Goal: Information Seeking & Learning: Learn about a topic

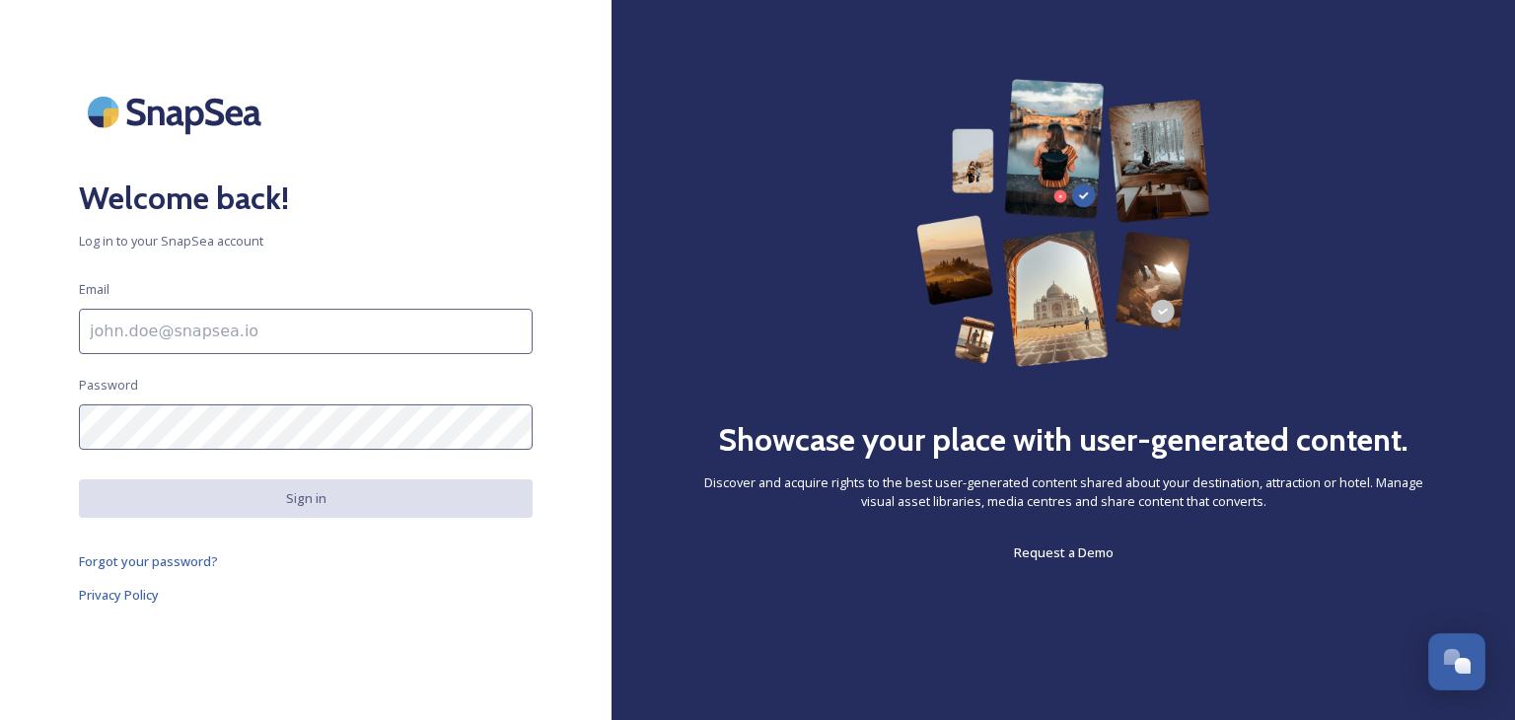
click at [219, 320] on input at bounding box center [306, 331] width 454 height 45
type input "tourism@staffsmoorlands.gov.uk"
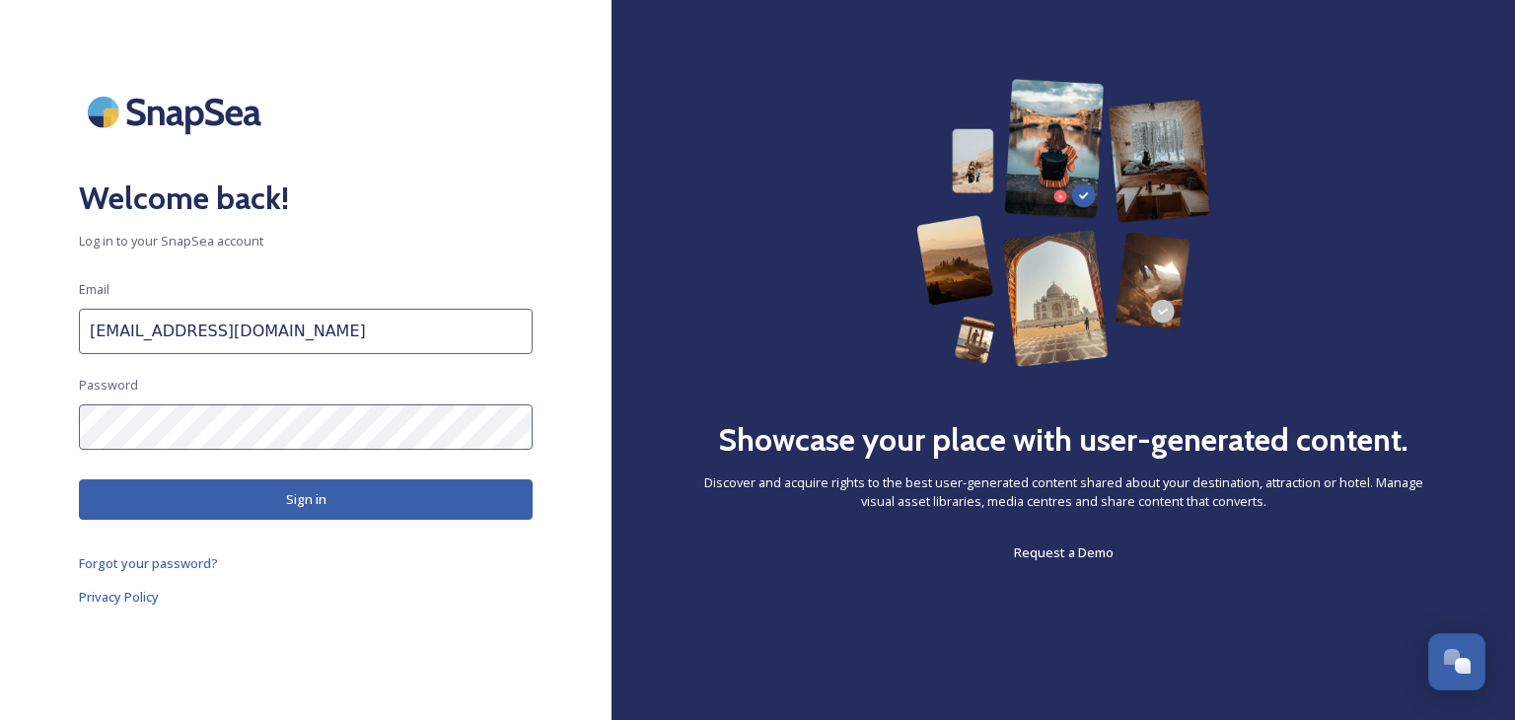
click at [266, 505] on button "Sign in" at bounding box center [306, 499] width 454 height 40
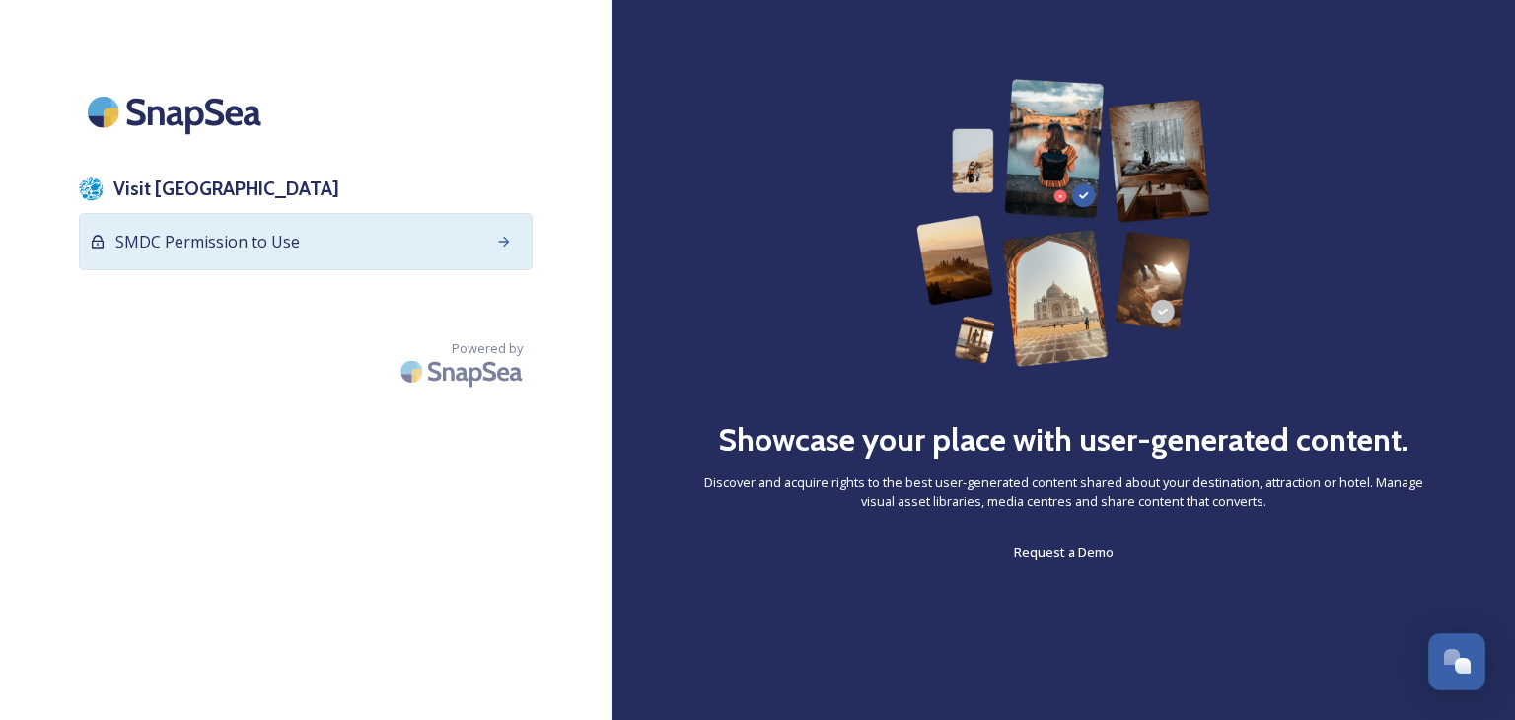
click at [187, 233] on span "SMDC Permission to Use" at bounding box center [207, 242] width 184 height 24
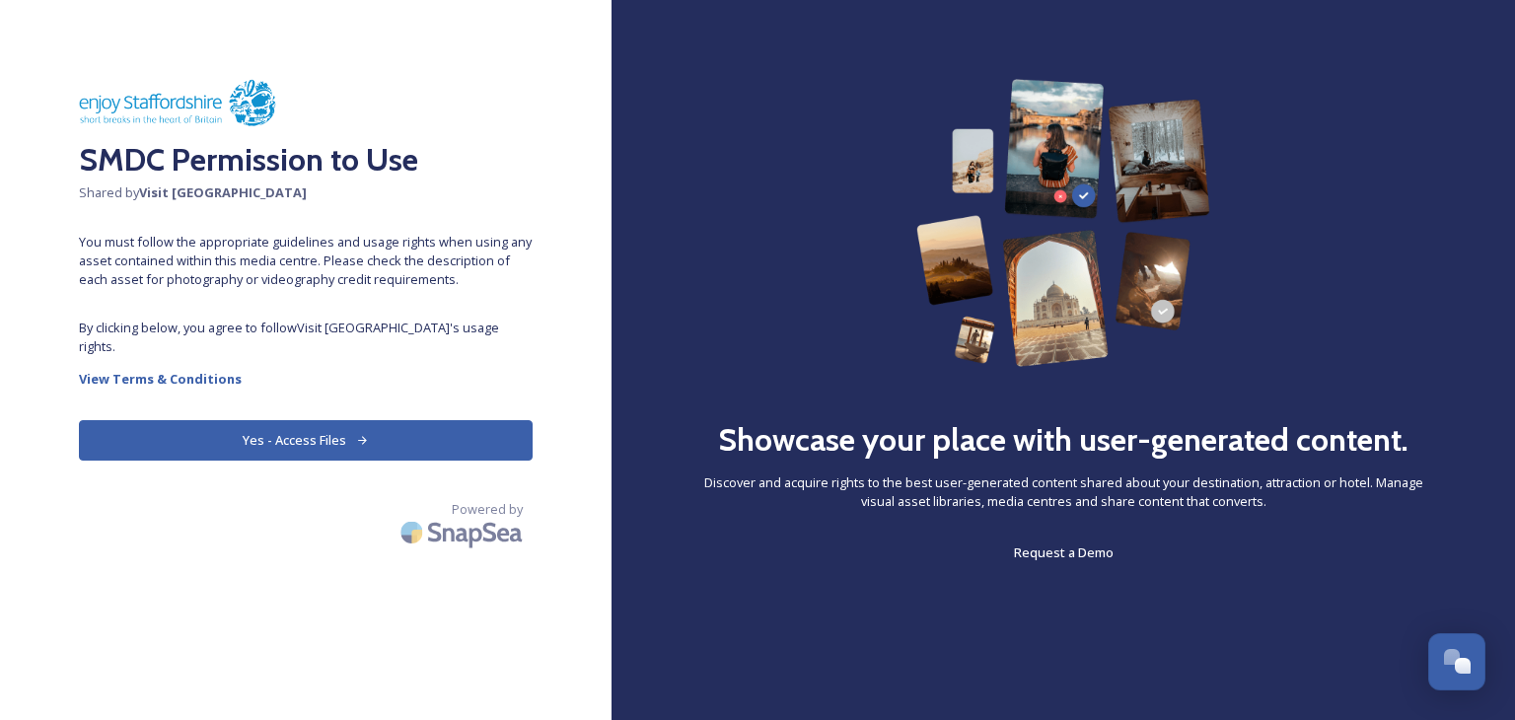
click at [303, 420] on button "Yes - Access Files" at bounding box center [306, 440] width 454 height 40
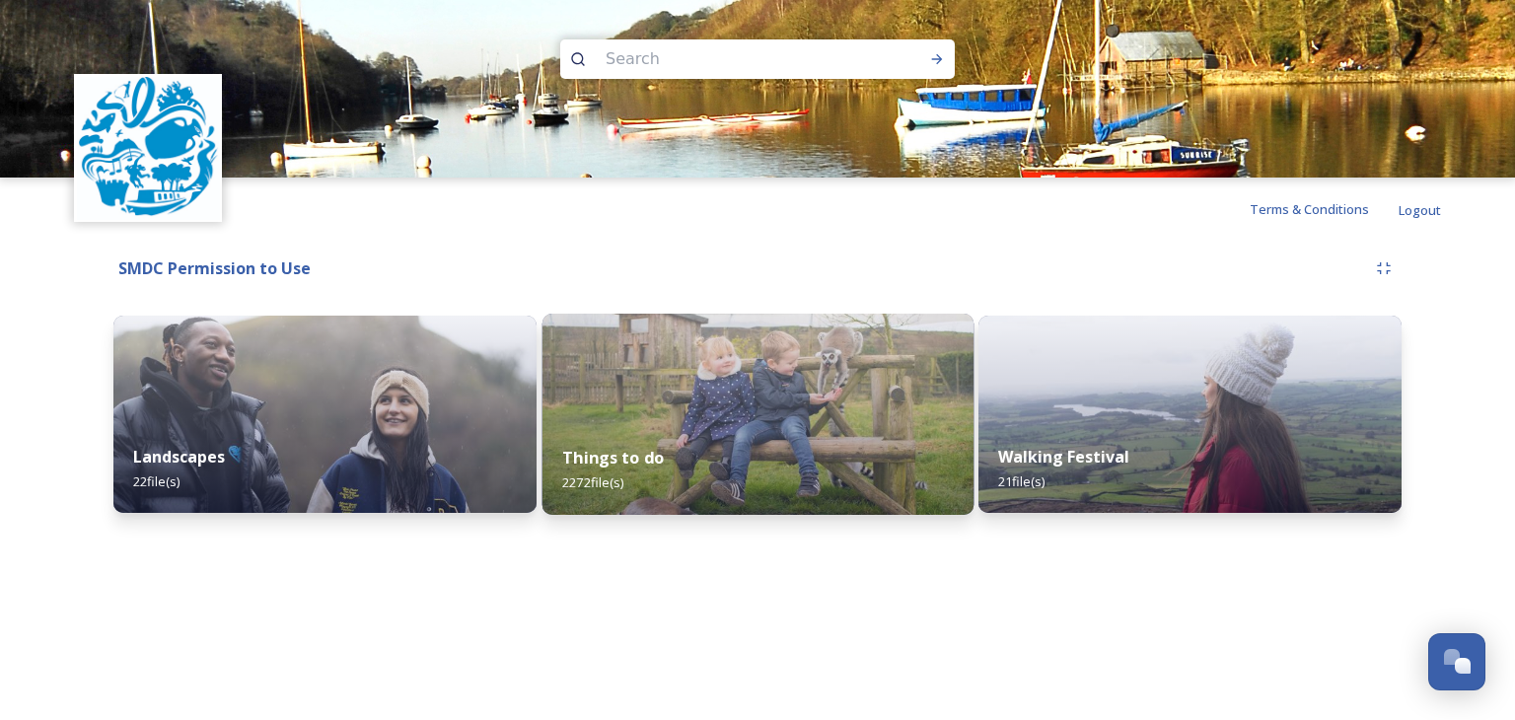
click at [814, 439] on div "Things to do 2272 file(s)" at bounding box center [756, 470] width 431 height 90
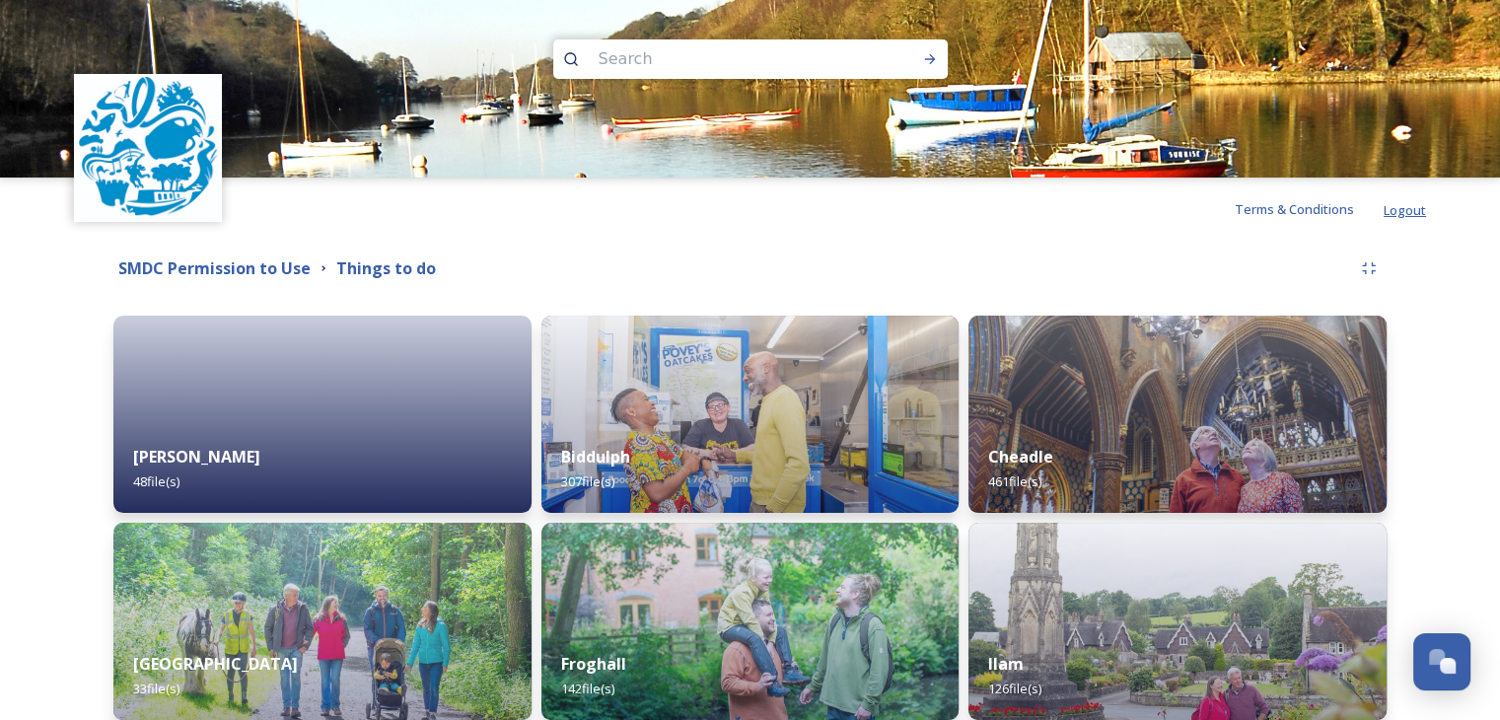
click at [1401, 208] on span "Logout" at bounding box center [1405, 210] width 42 height 18
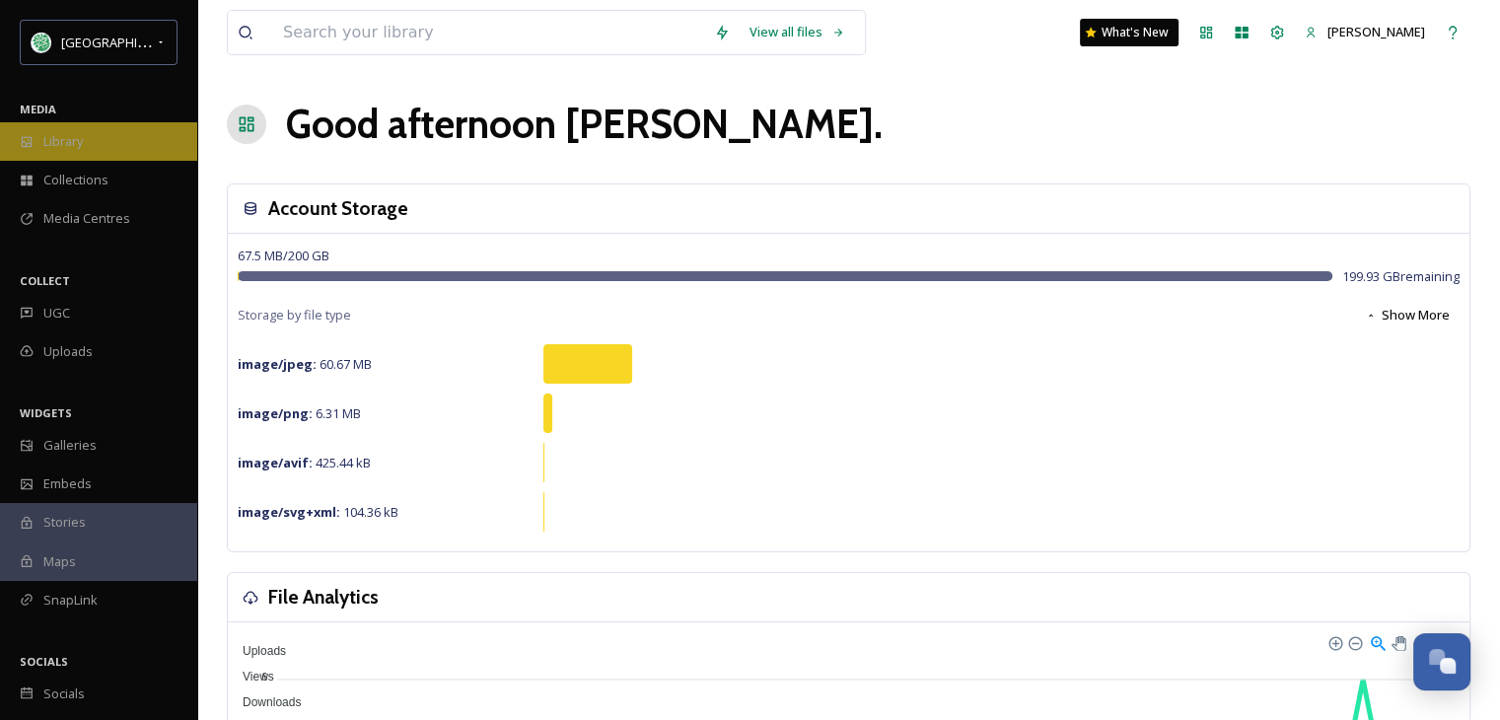
click at [100, 150] on div "Library" at bounding box center [98, 141] width 197 height 38
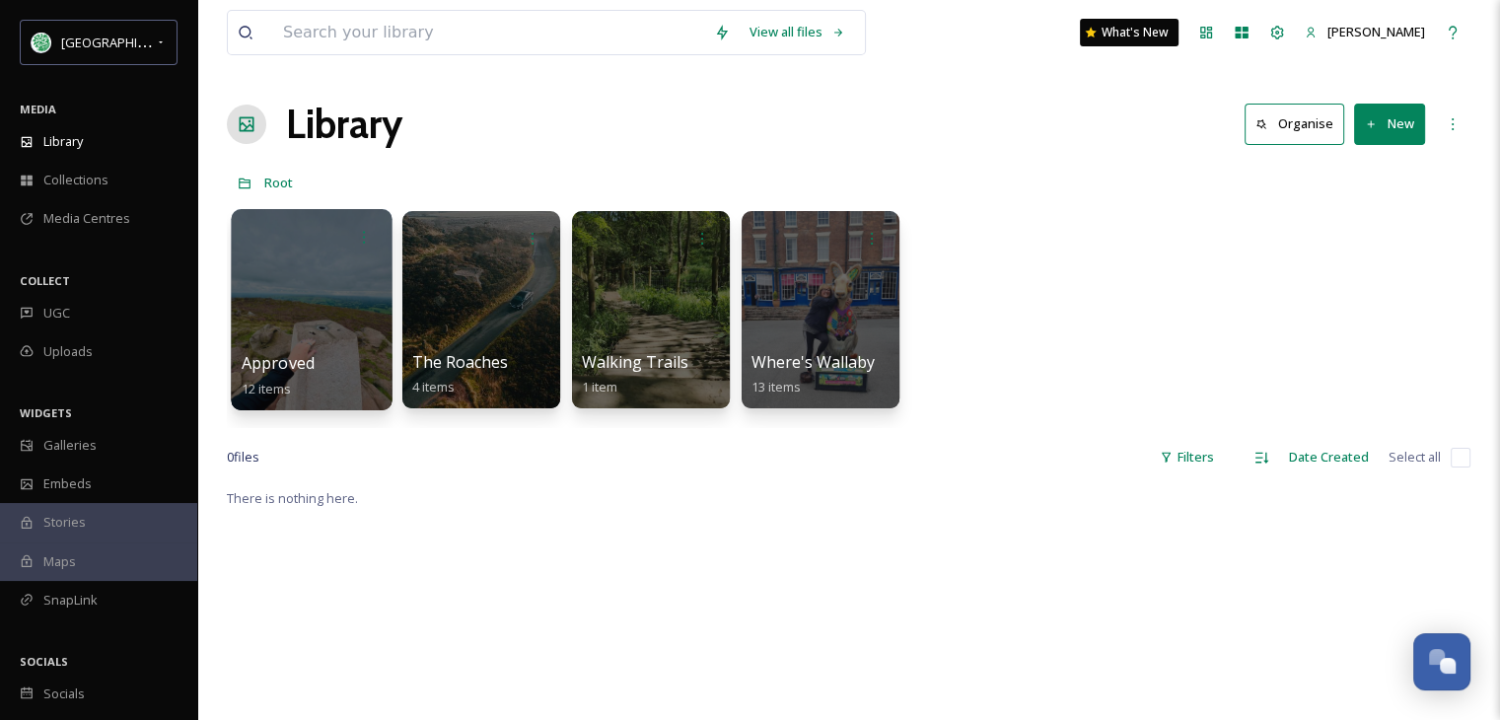
click at [308, 336] on div at bounding box center [311, 309] width 161 height 201
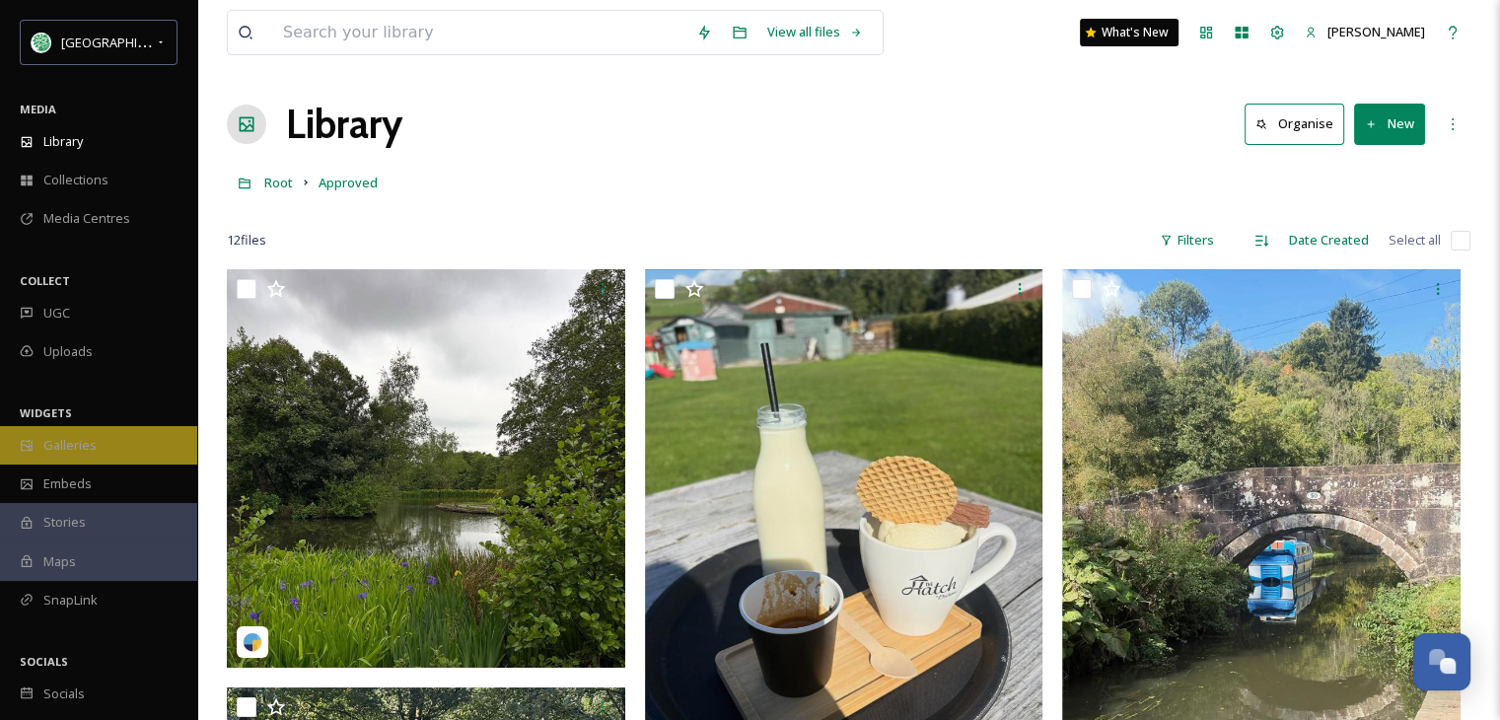
click at [63, 444] on span "Galleries" at bounding box center [69, 445] width 53 height 19
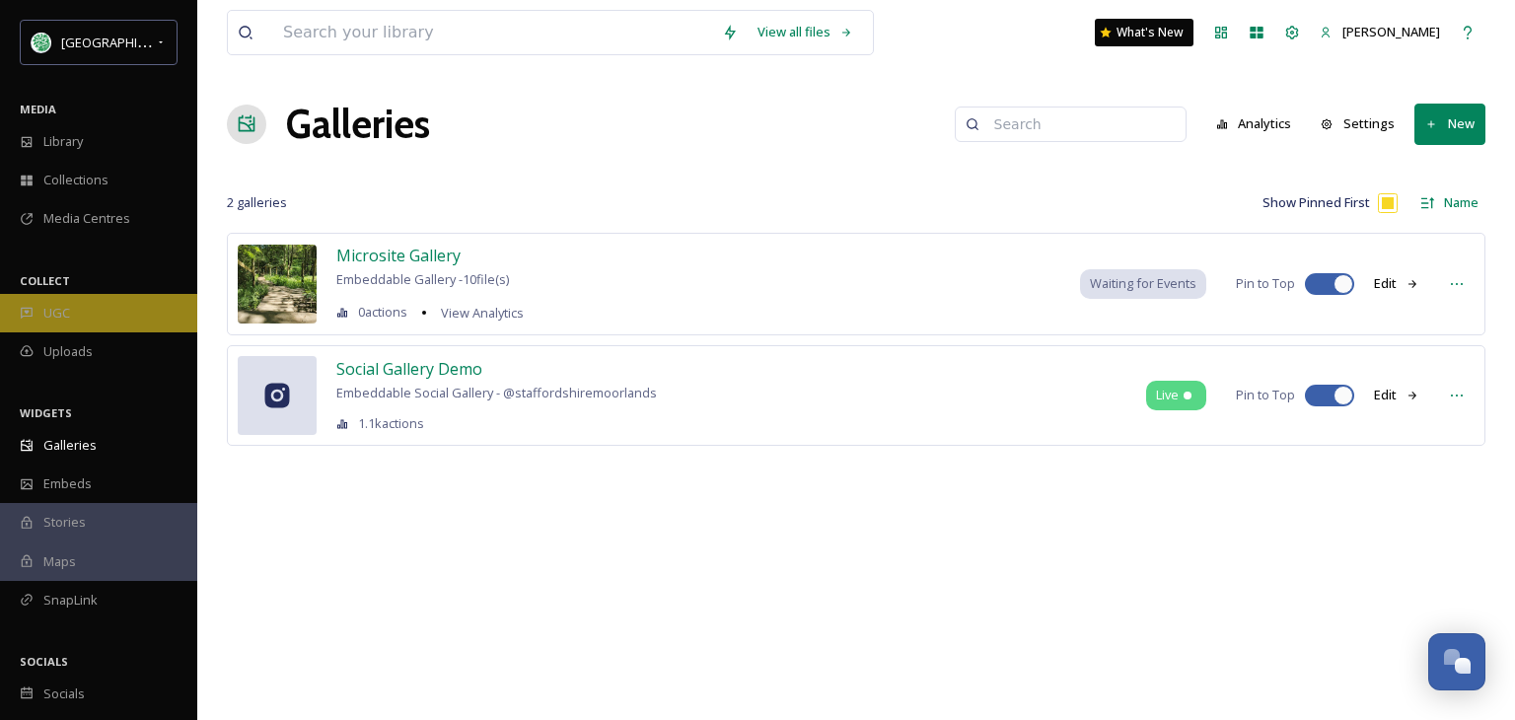
click at [73, 304] on div "UGC" at bounding box center [98, 313] width 197 height 38
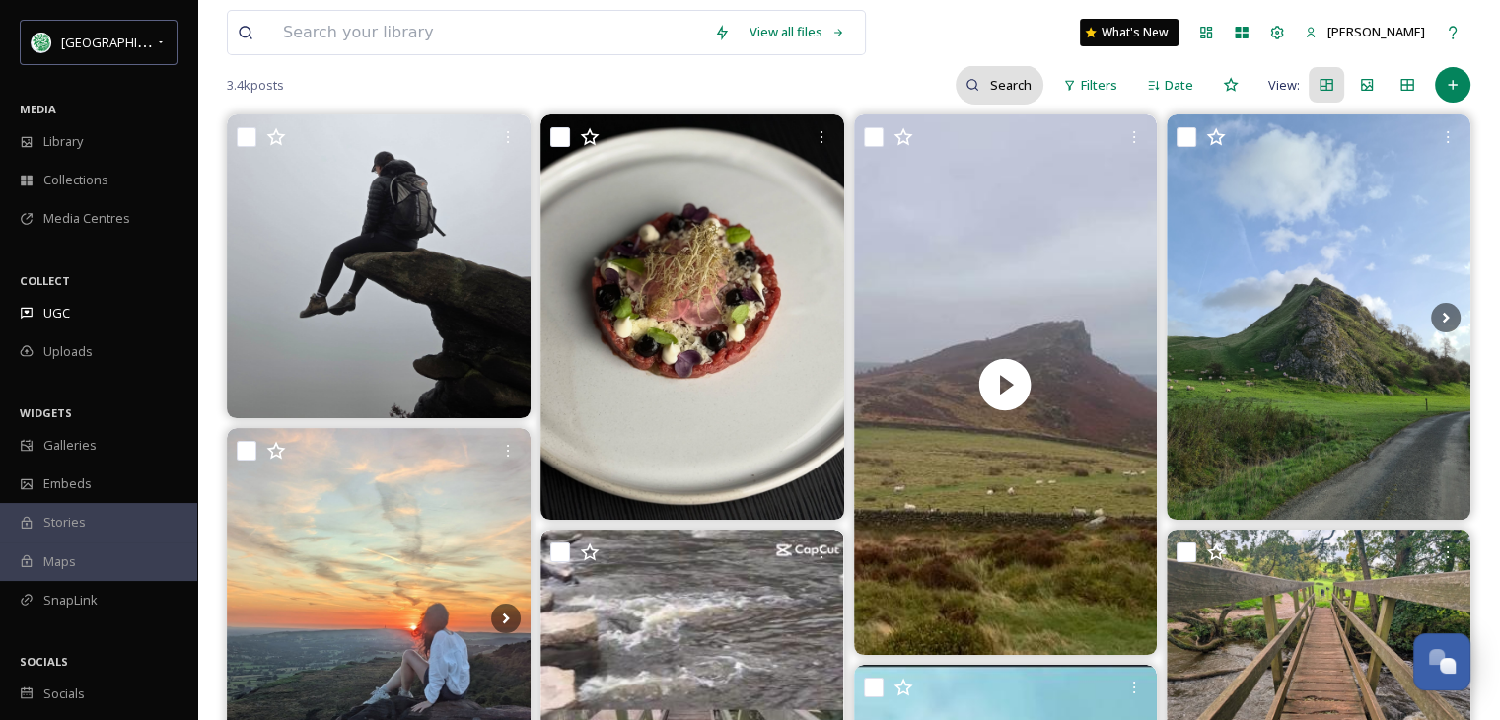
scroll to position [197, 0]
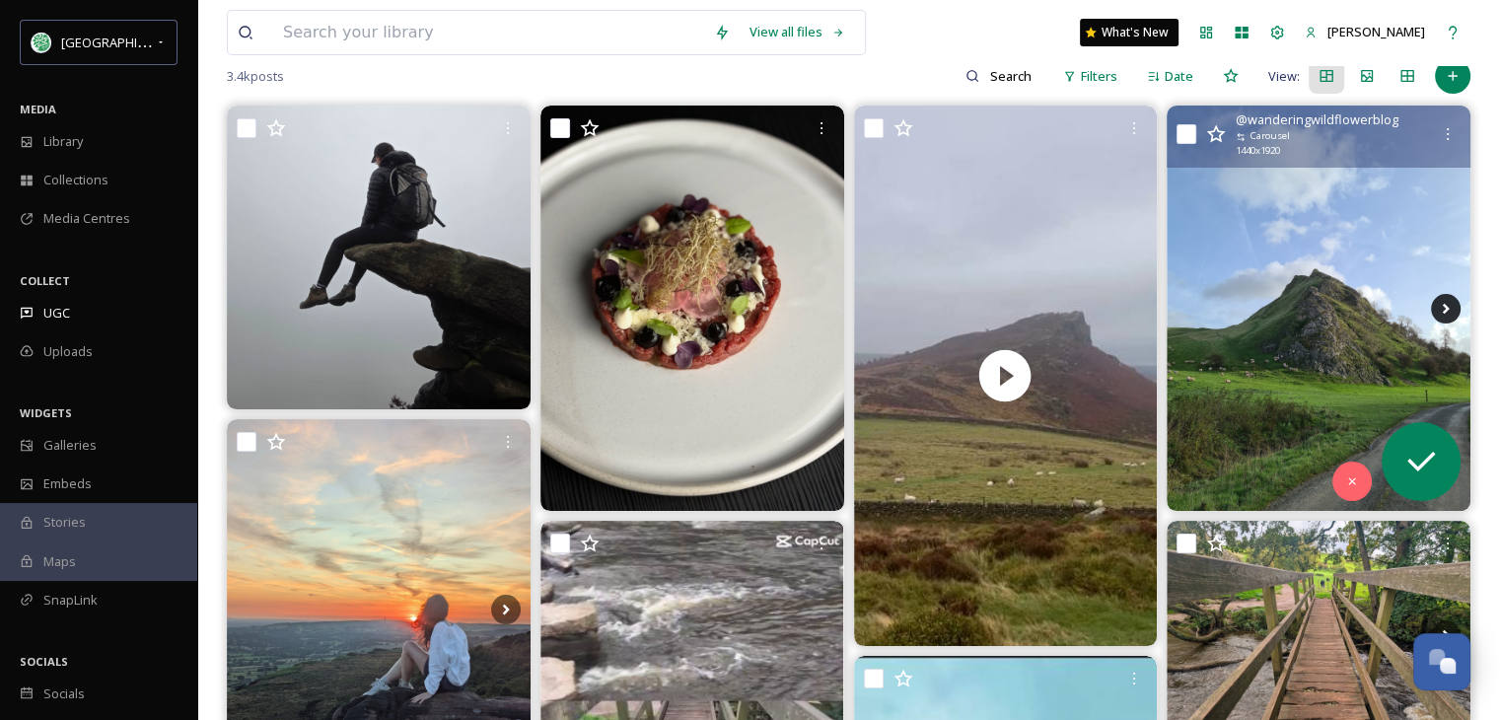
click at [1440, 305] on icon at bounding box center [1446, 309] width 30 height 30
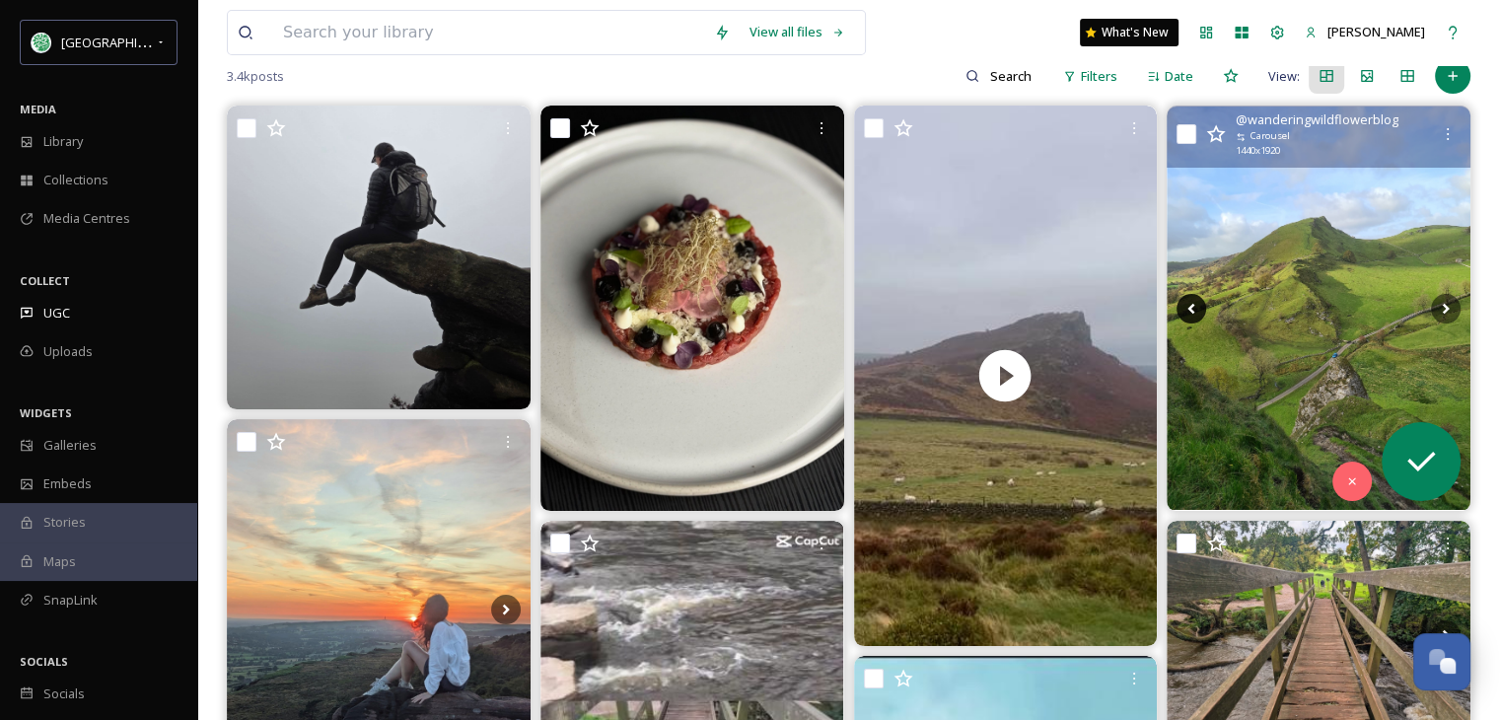
click at [1187, 298] on icon at bounding box center [1191, 309] width 30 height 30
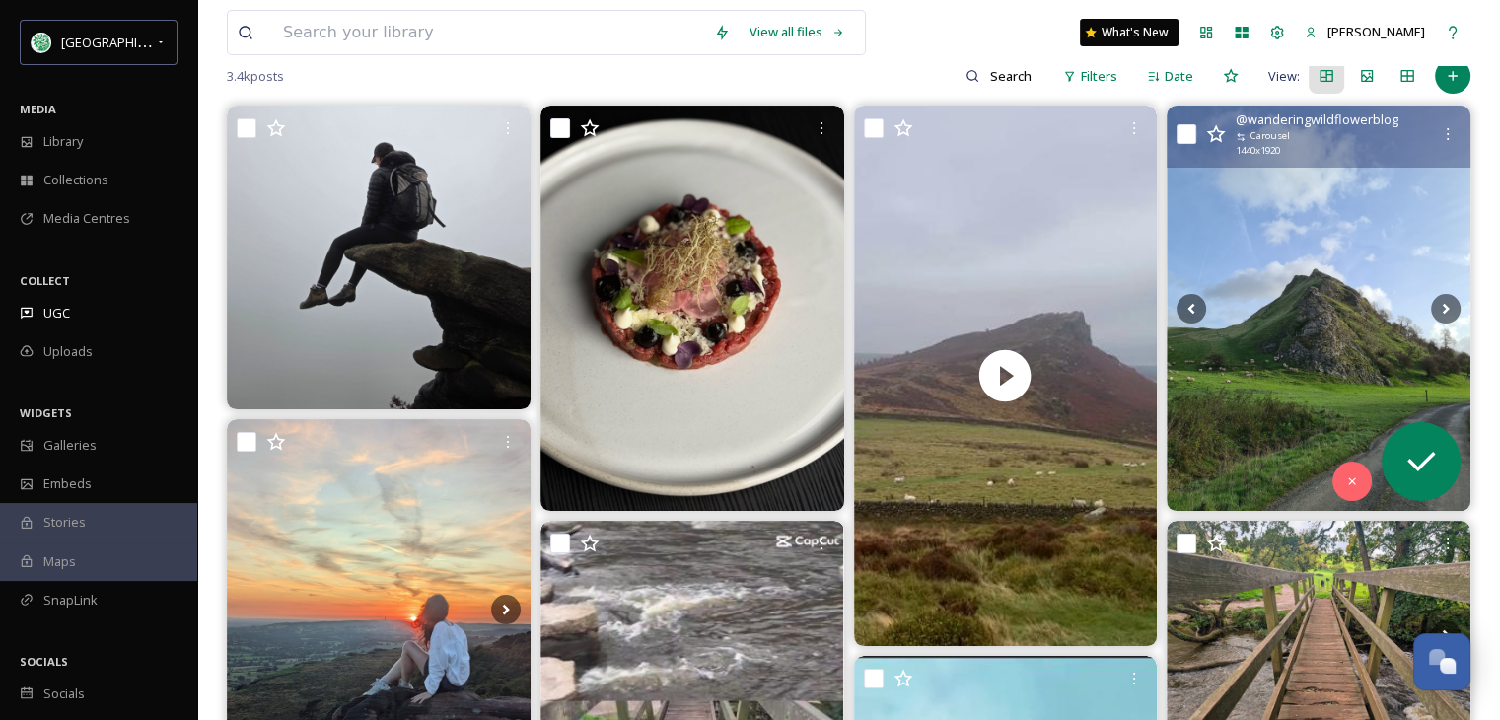
click at [1306, 352] on img at bounding box center [1319, 308] width 304 height 404
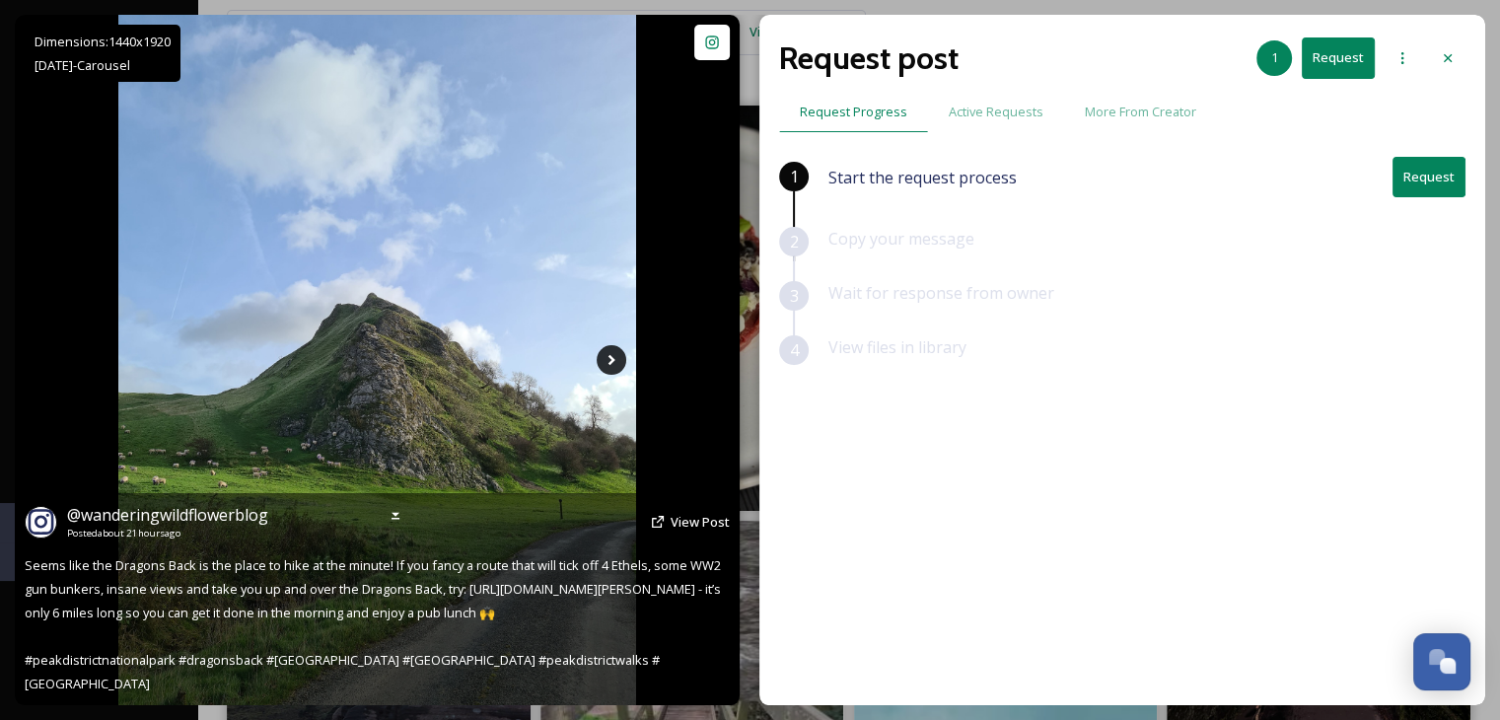
click at [611, 350] on icon at bounding box center [612, 360] width 30 height 30
click at [610, 357] on icon at bounding box center [611, 360] width 7 height 11
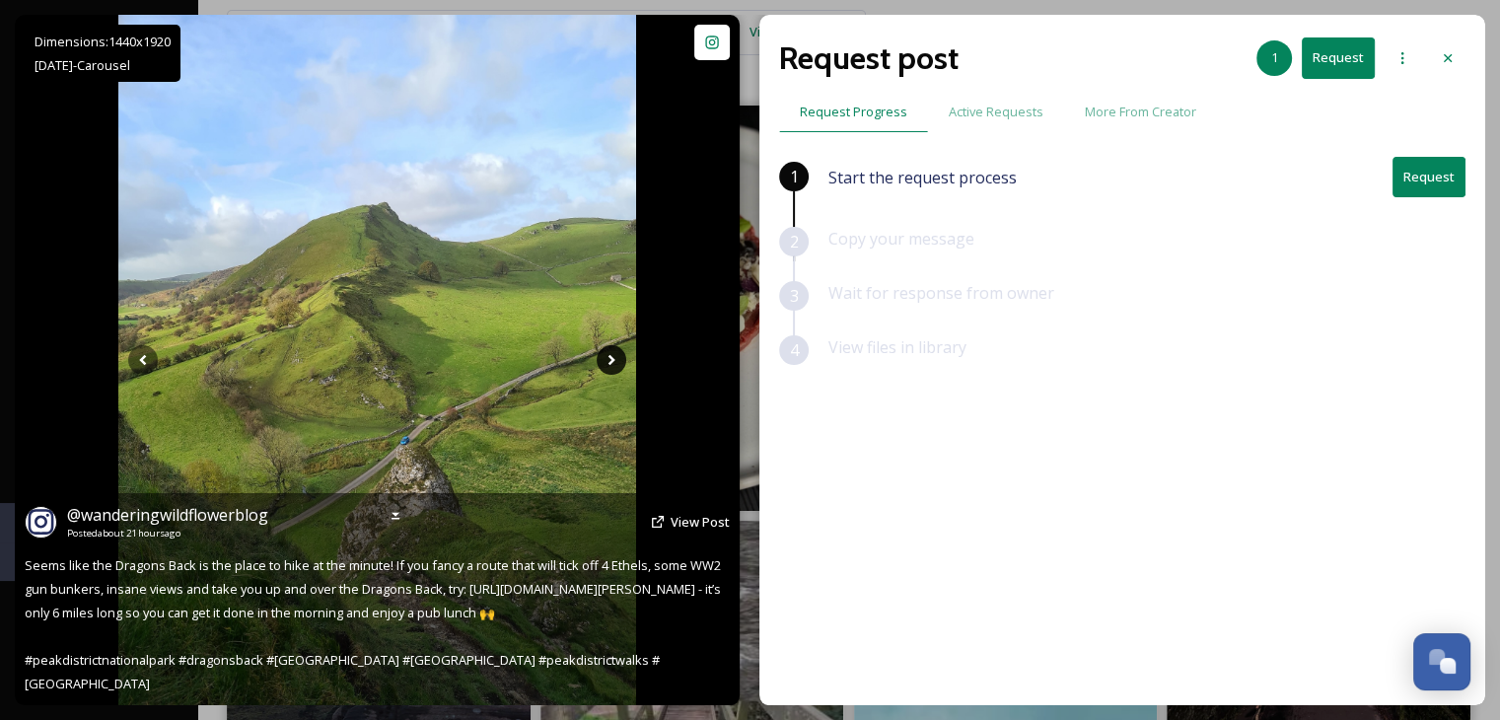
click at [610, 357] on icon at bounding box center [611, 360] width 7 height 11
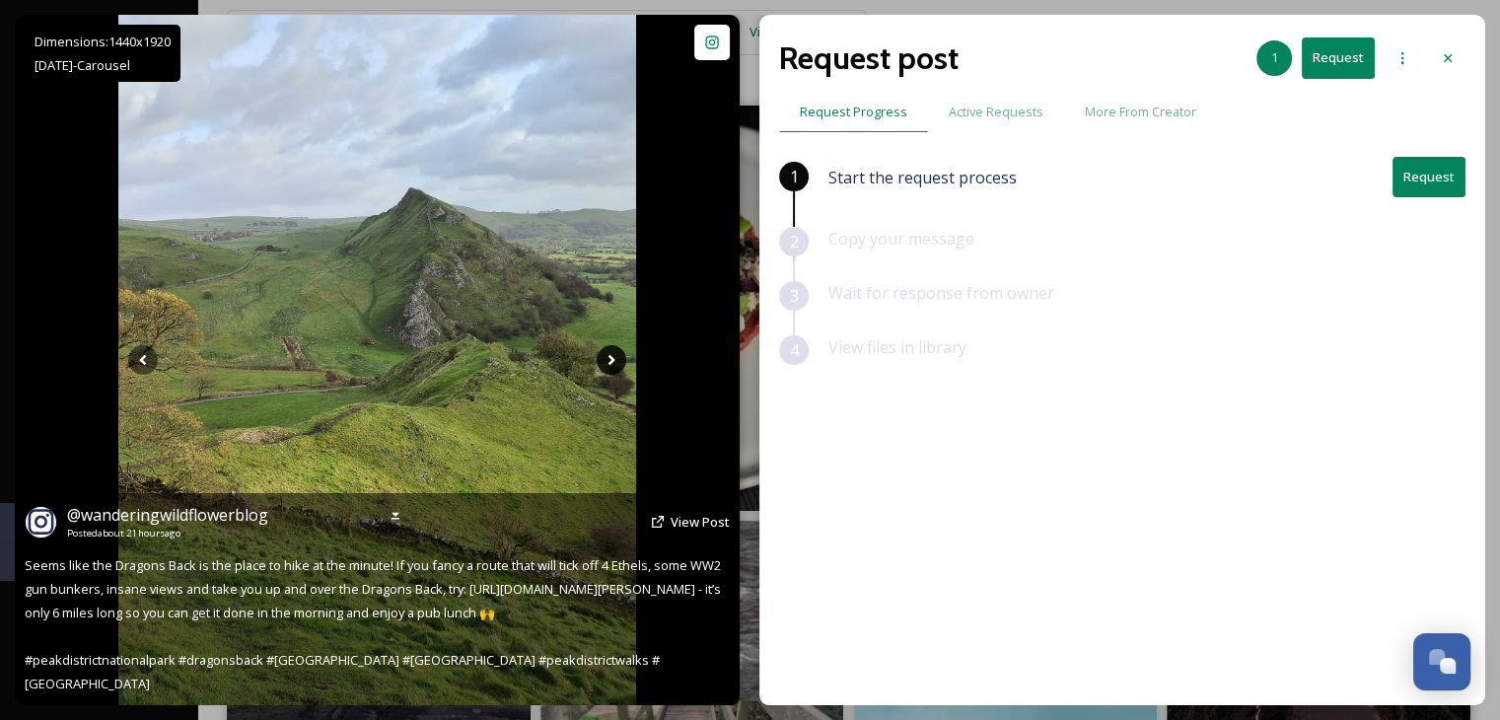
click at [610, 357] on icon at bounding box center [611, 360] width 7 height 11
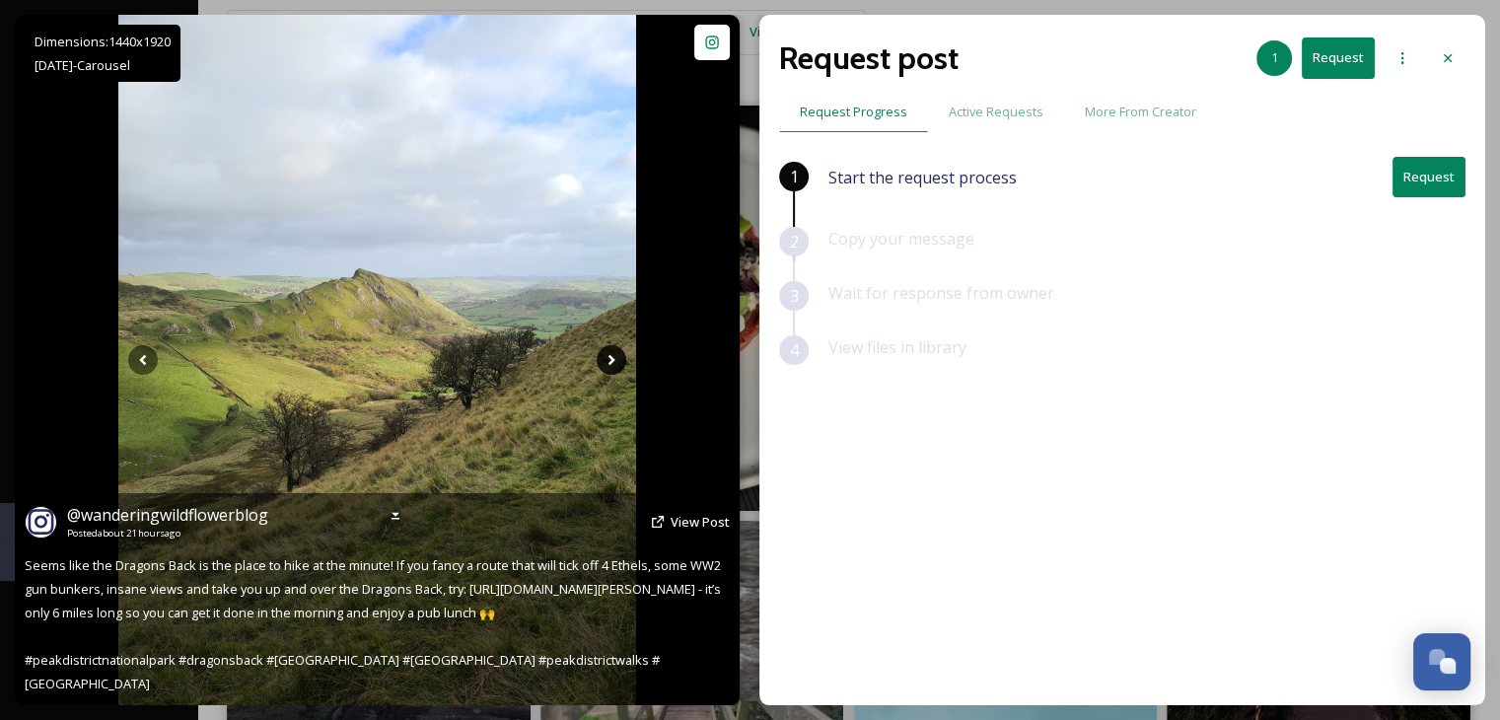
click at [610, 357] on icon at bounding box center [611, 360] width 7 height 11
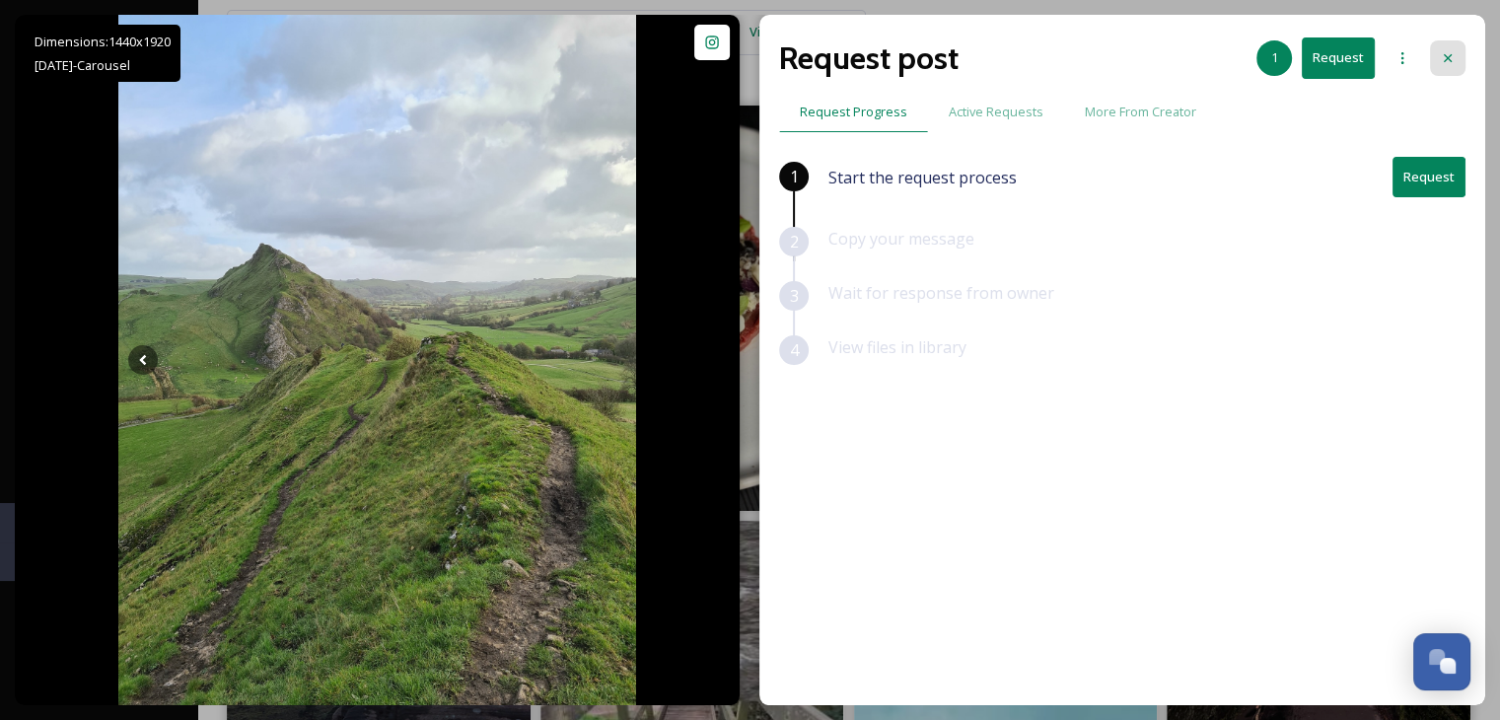
click at [1445, 55] on icon at bounding box center [1448, 58] width 8 height 8
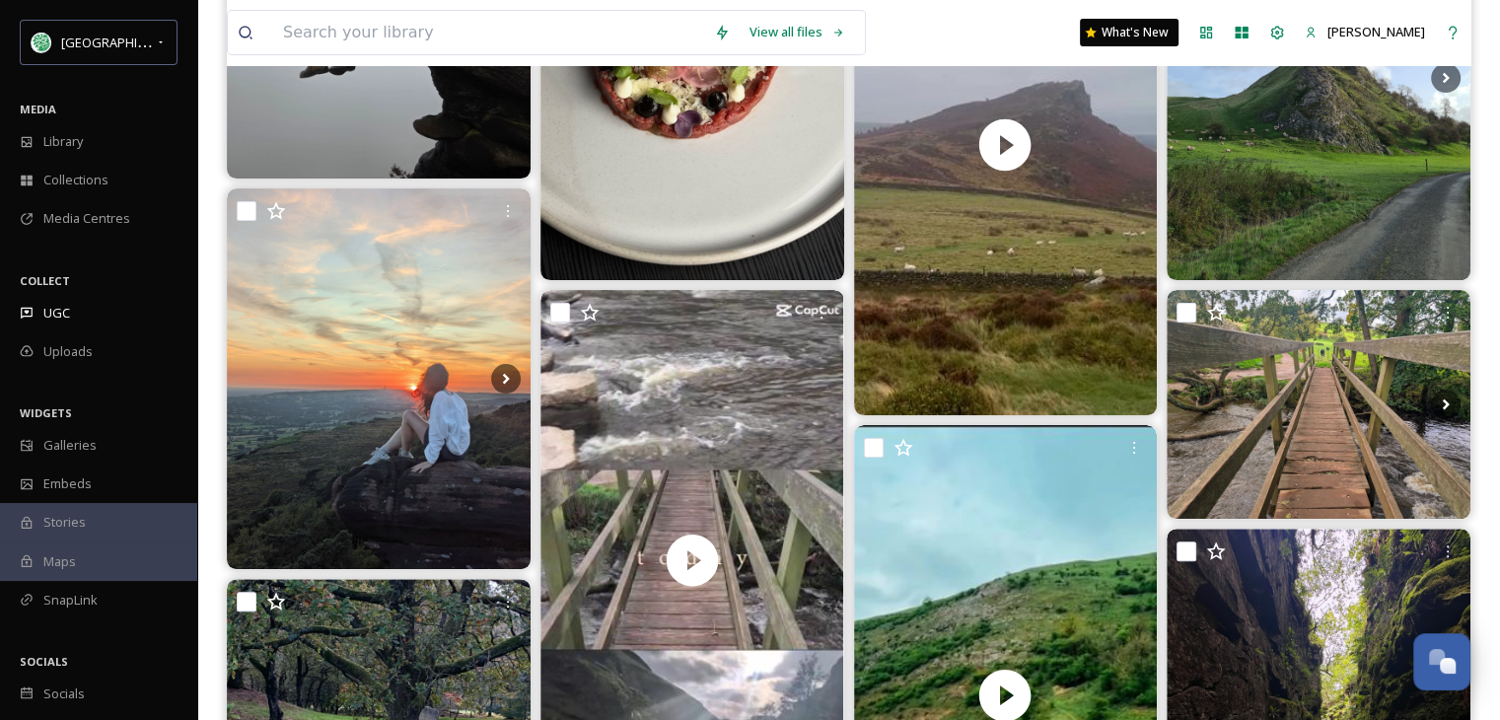
scroll to position [394, 0]
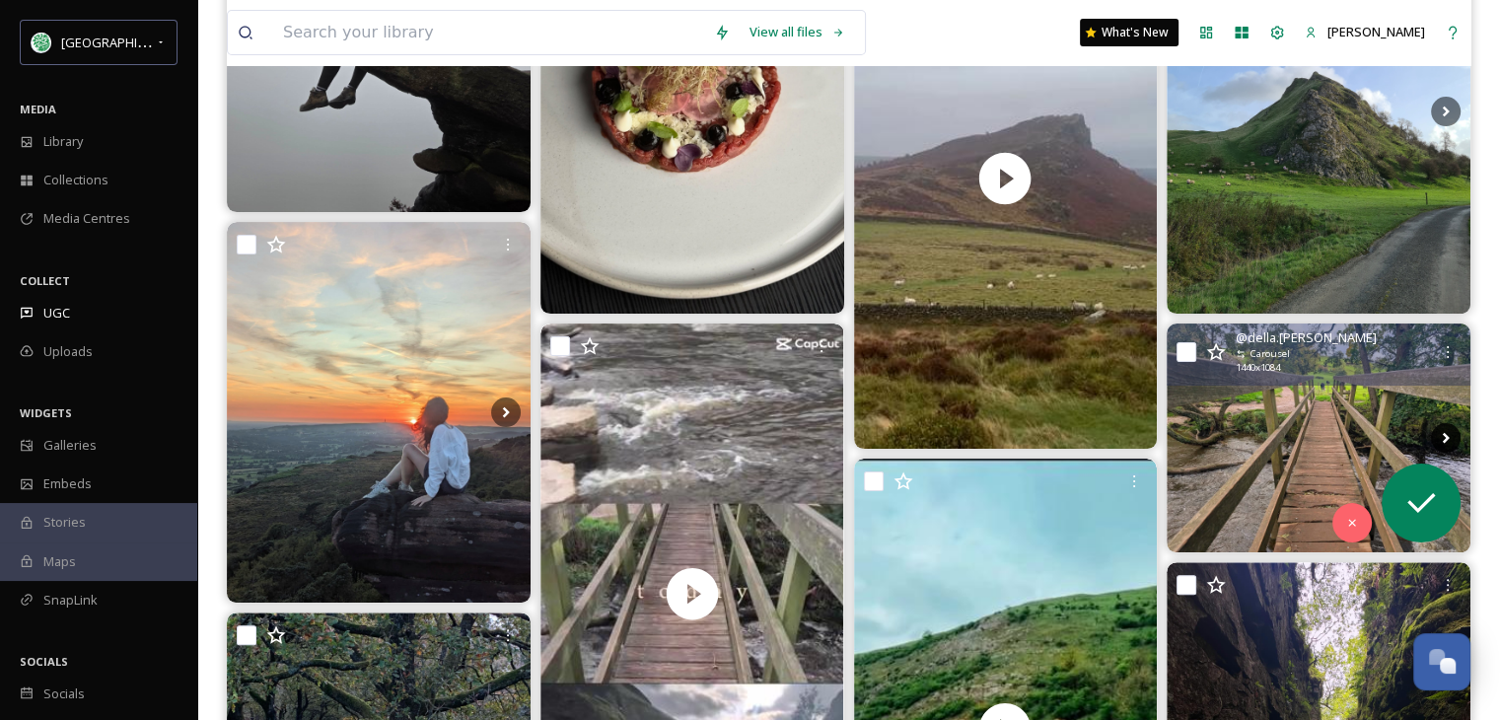
click at [1445, 434] on icon at bounding box center [1446, 437] width 7 height 11
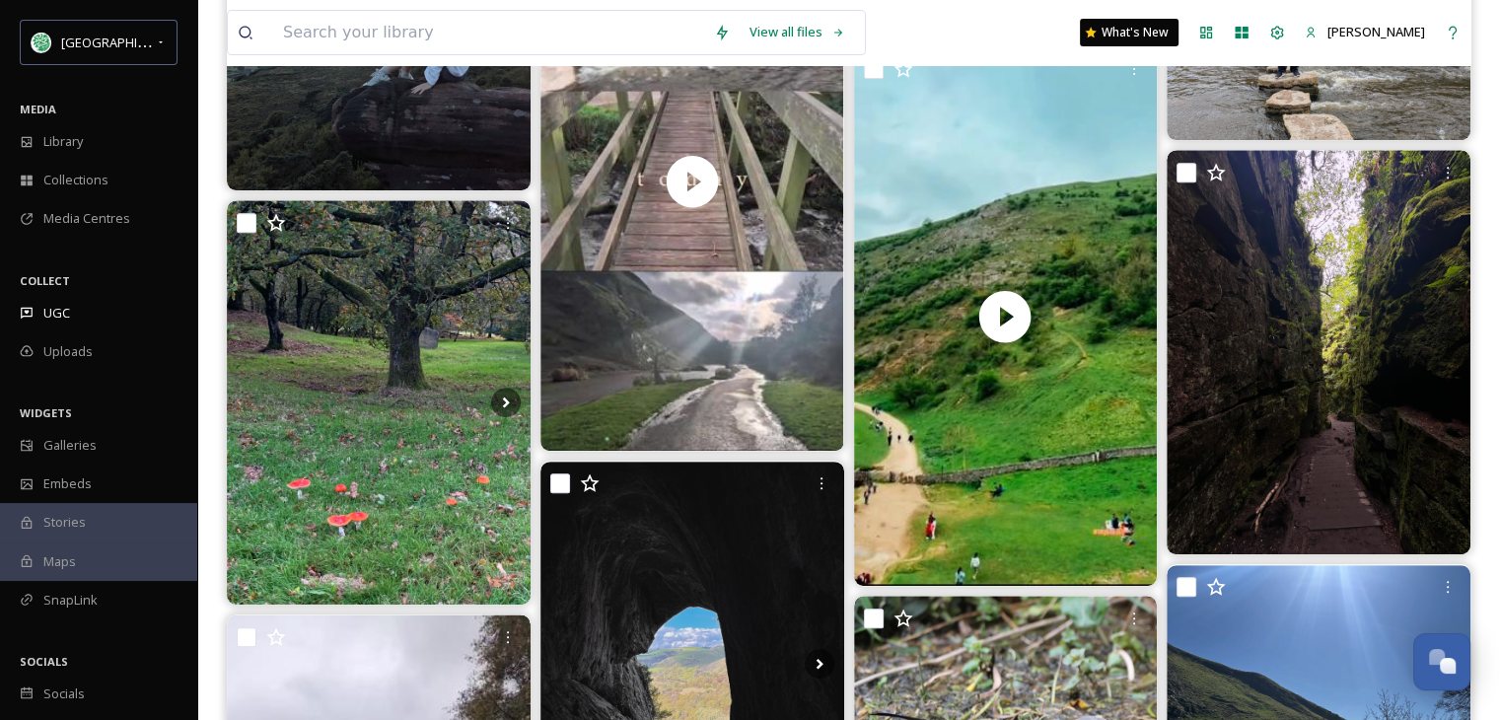
scroll to position [789, 0]
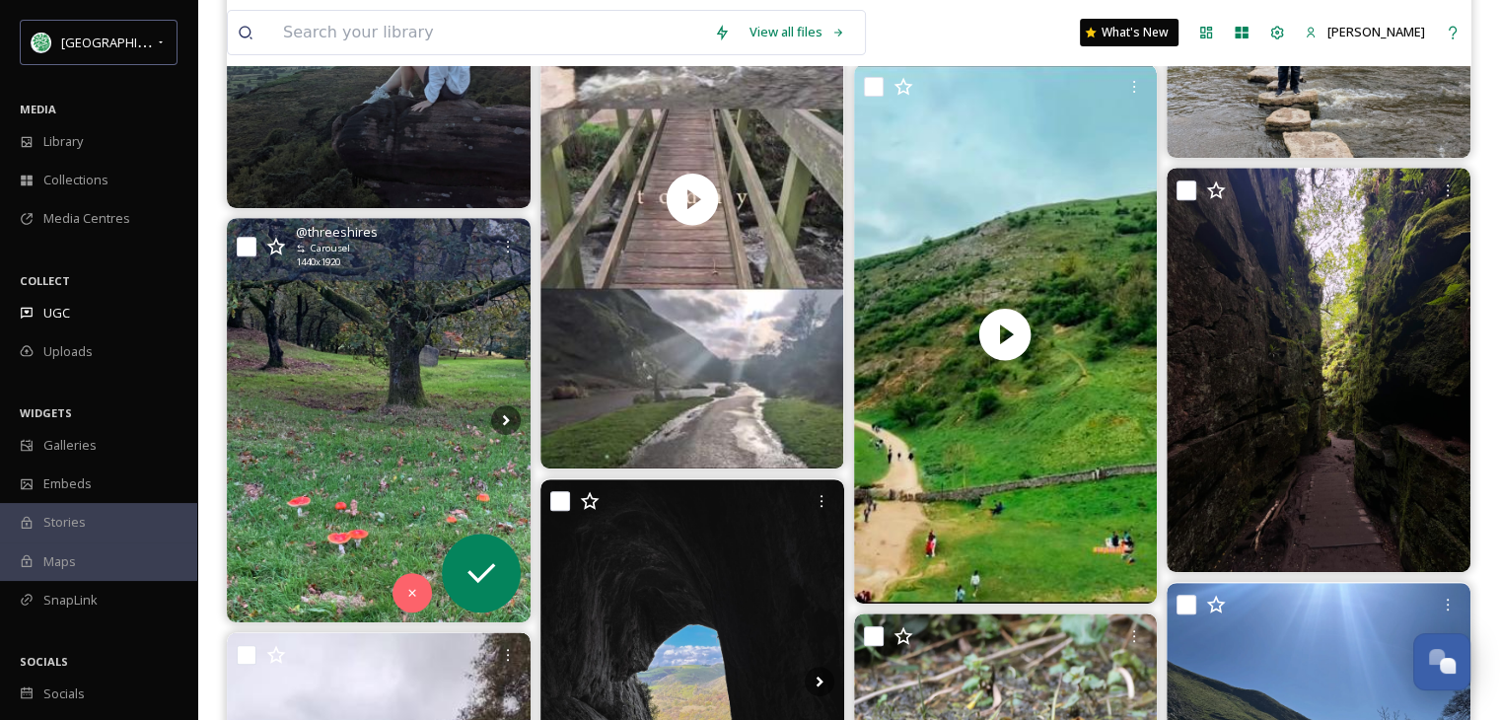
click at [351, 443] on img at bounding box center [379, 420] width 304 height 404
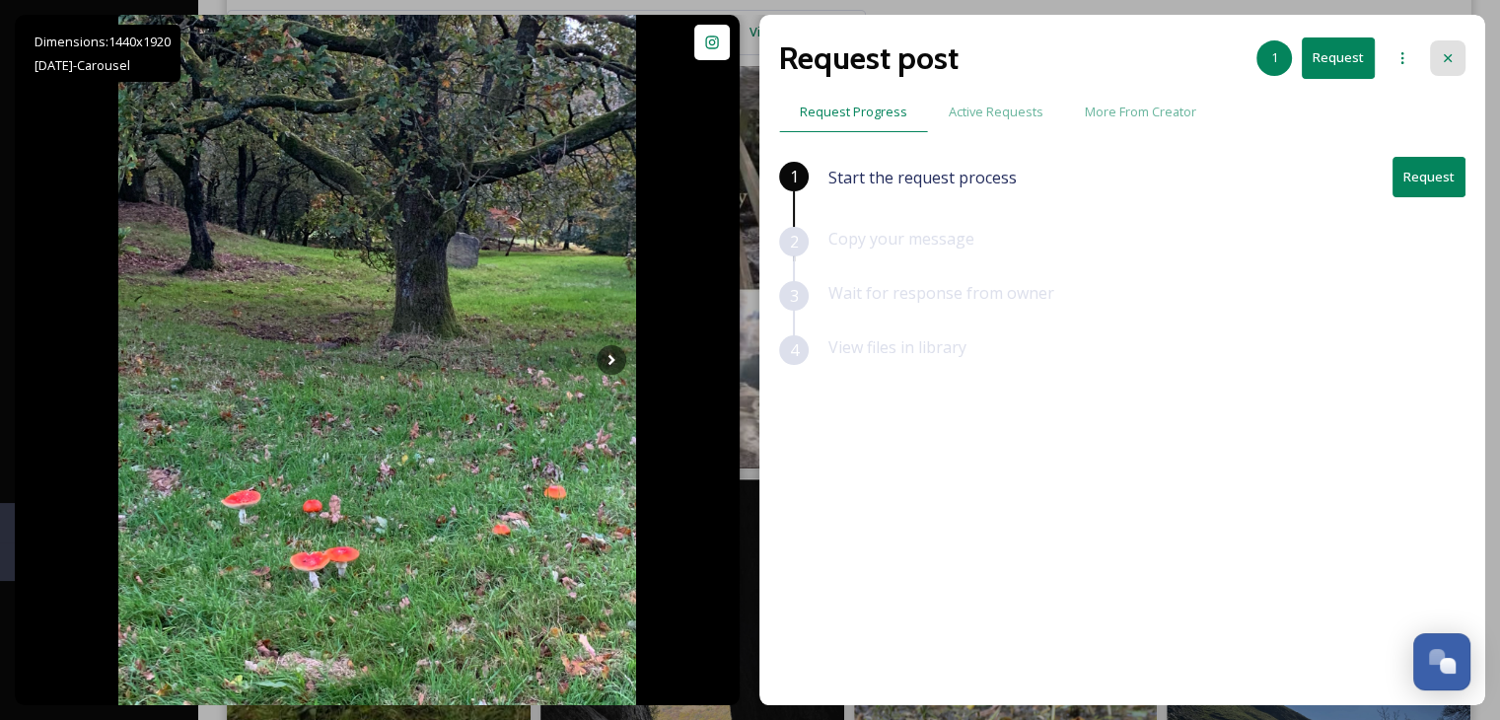
click at [1448, 56] on icon at bounding box center [1448, 58] width 16 height 16
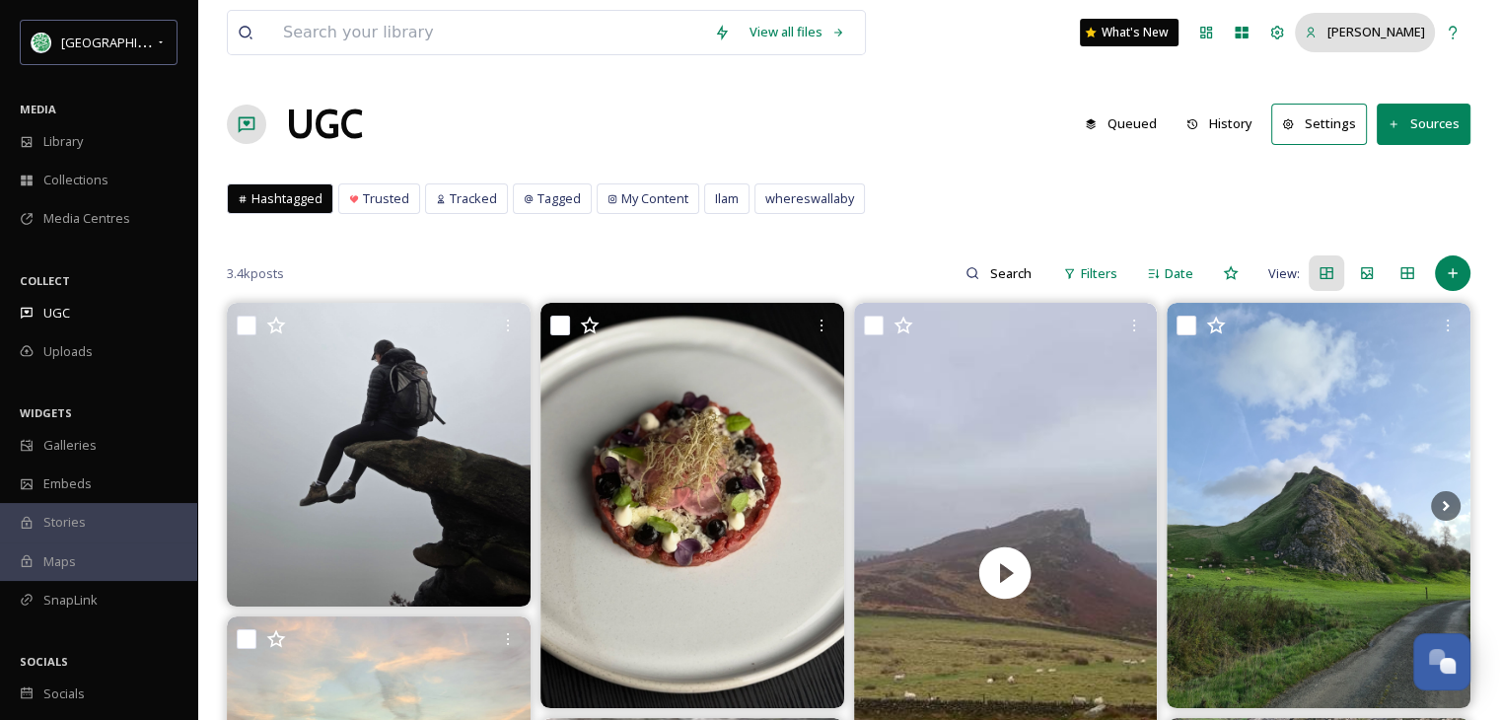
click at [1385, 28] on span "Jennifer Brassington" at bounding box center [1376, 32] width 98 height 18
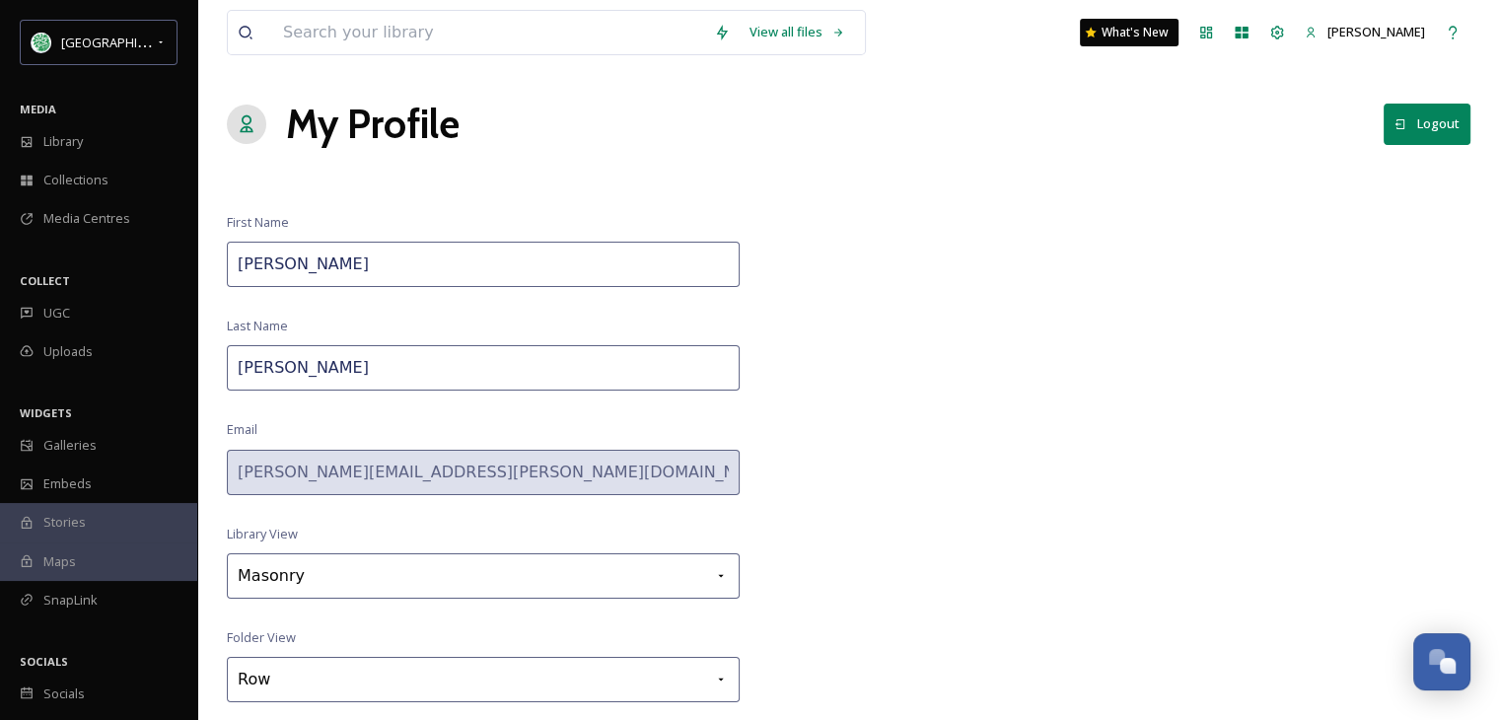
click at [1434, 122] on button "Logout" at bounding box center [1427, 124] width 87 height 40
